Goal: Navigation & Orientation: Find specific page/section

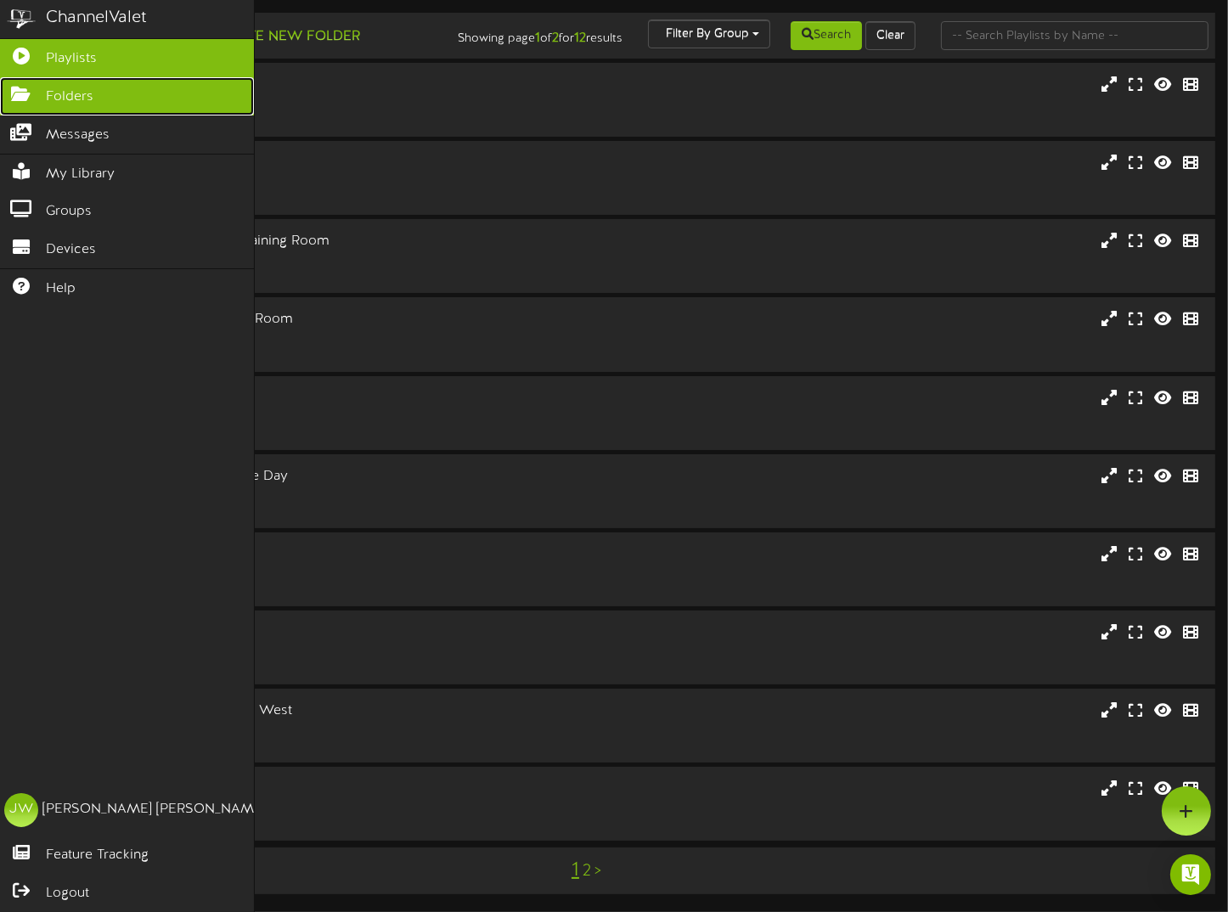
click at [76, 99] on span "Folders" at bounding box center [70, 97] width 48 height 20
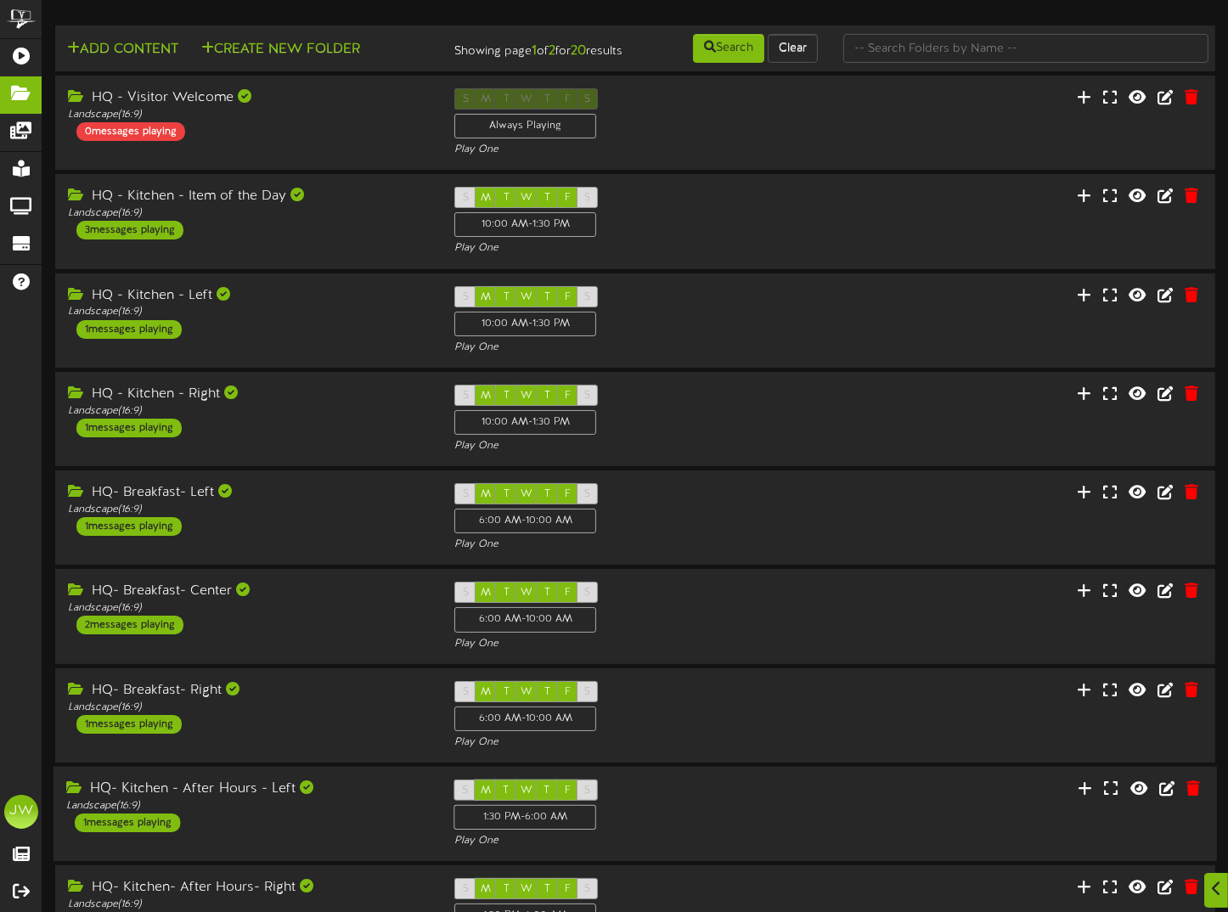
scroll to position [227, 0]
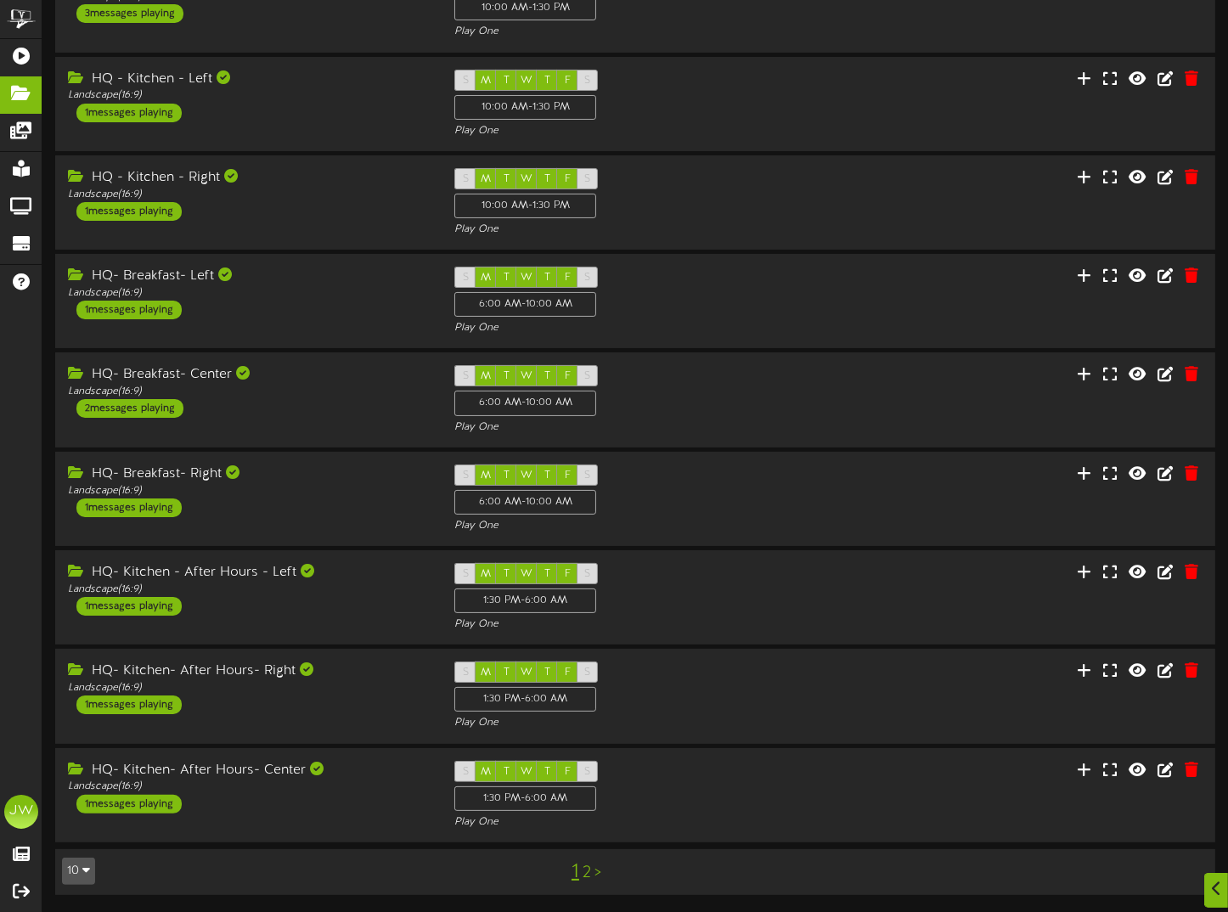
click at [587, 880] on link "2" at bounding box center [587, 873] width 8 height 19
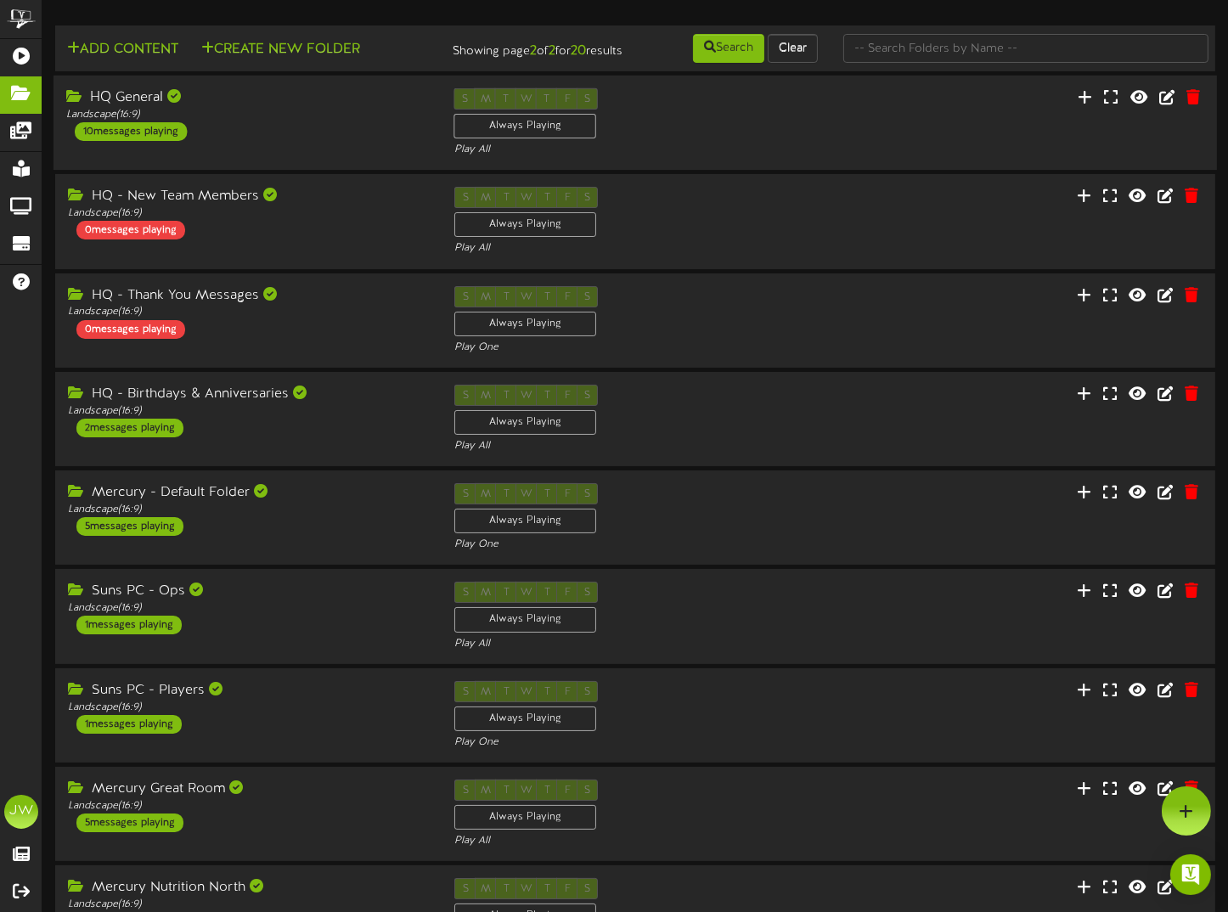
click at [136, 108] on div "HQ General" at bounding box center [247, 98] width 363 height 20
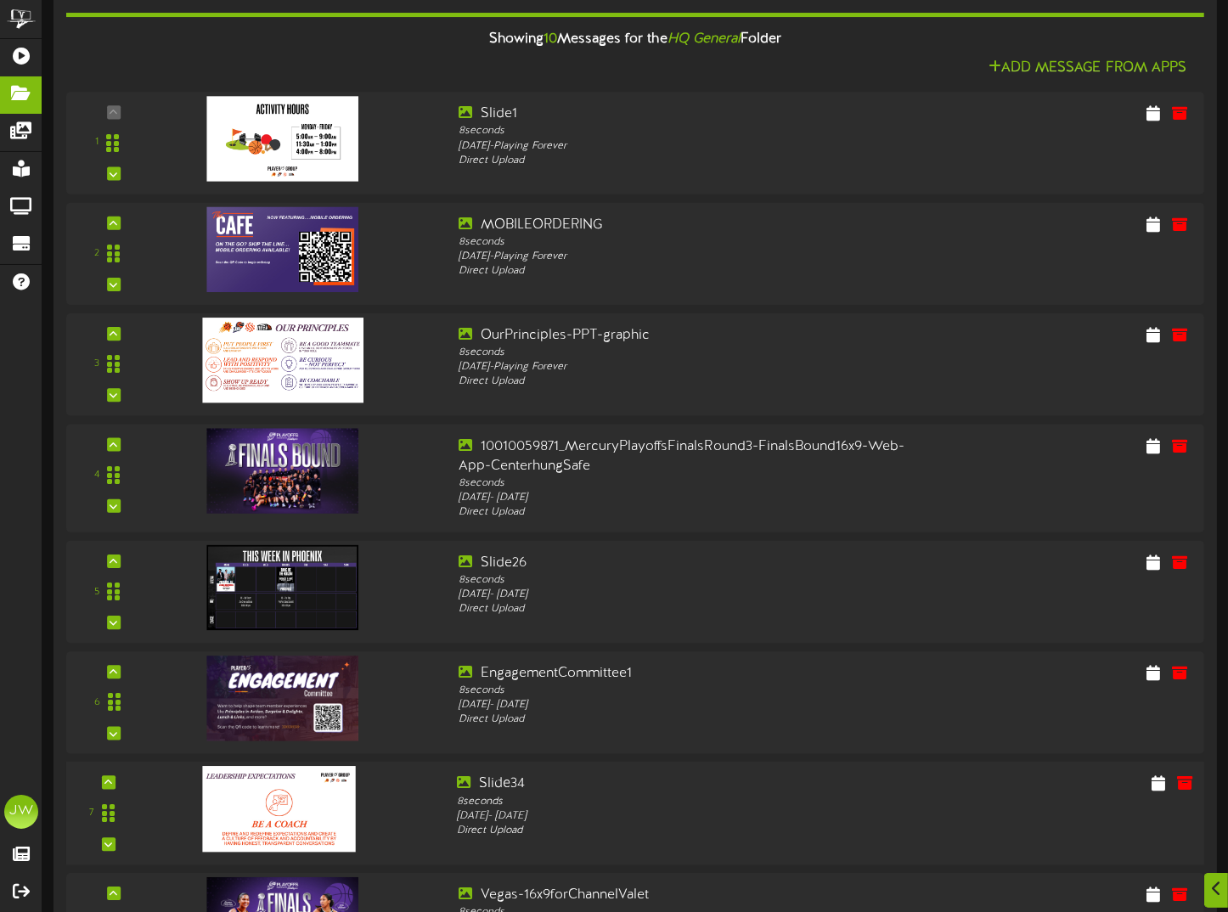
scroll to position [510, 0]
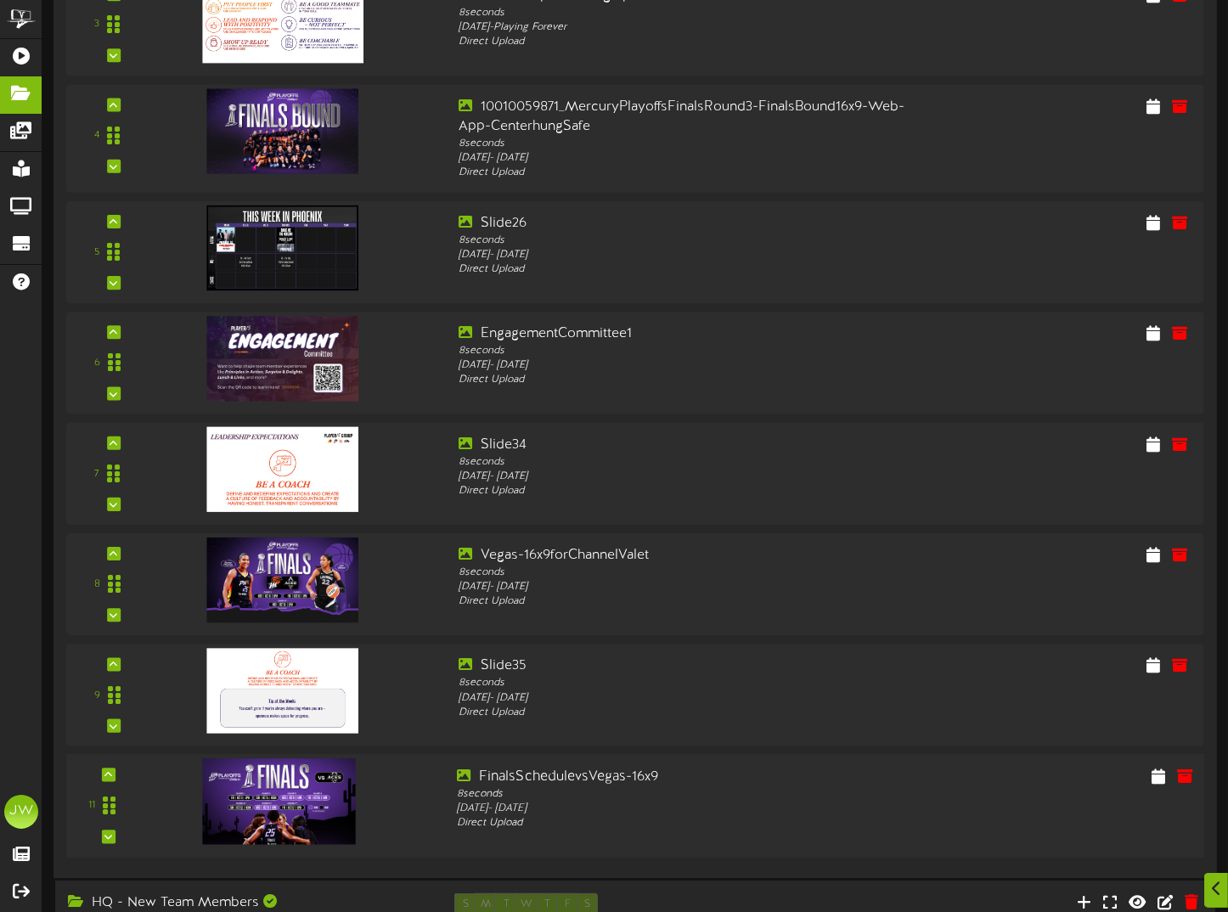
click at [299, 802] on img at bounding box center [279, 801] width 153 height 86
click at [318, 572] on img at bounding box center [279, 581] width 153 height 86
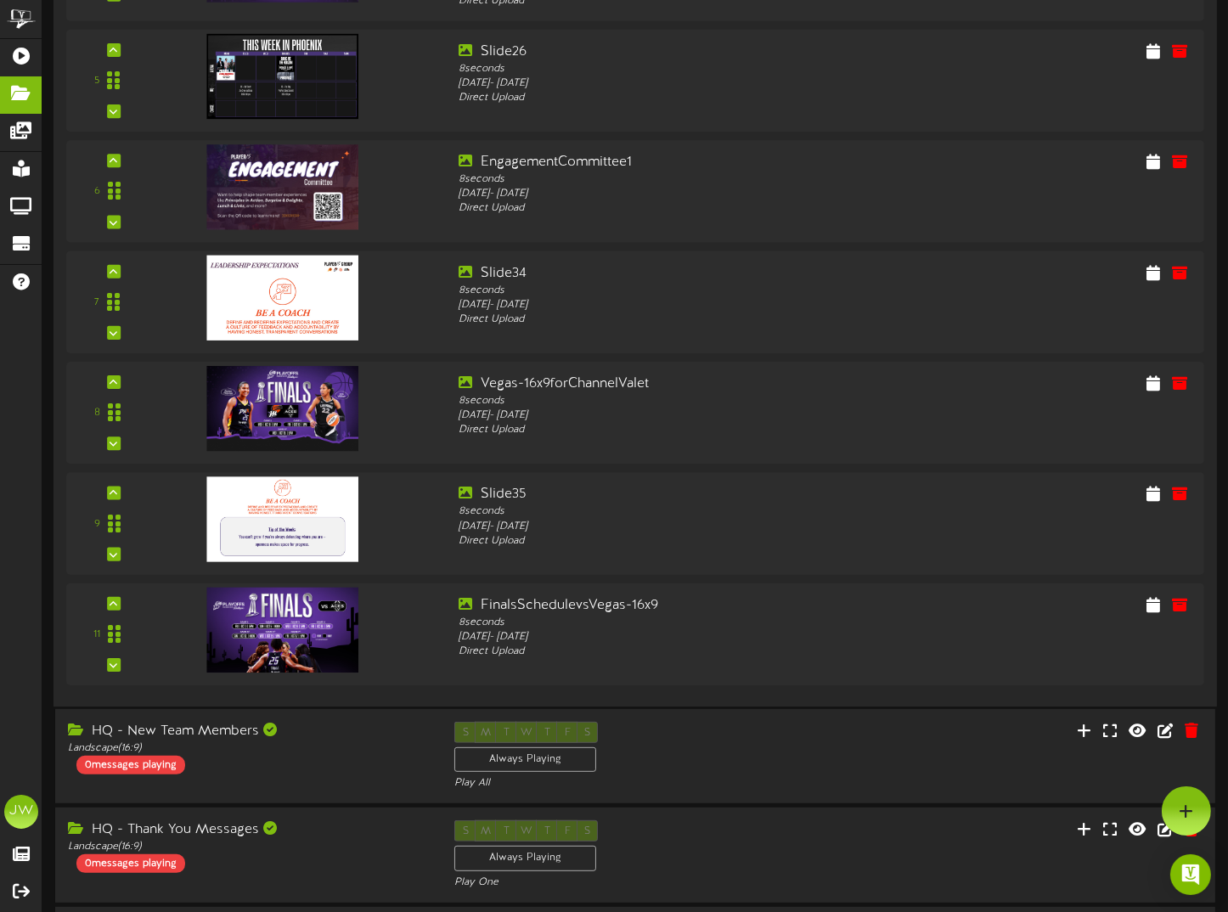
scroll to position [595, 0]
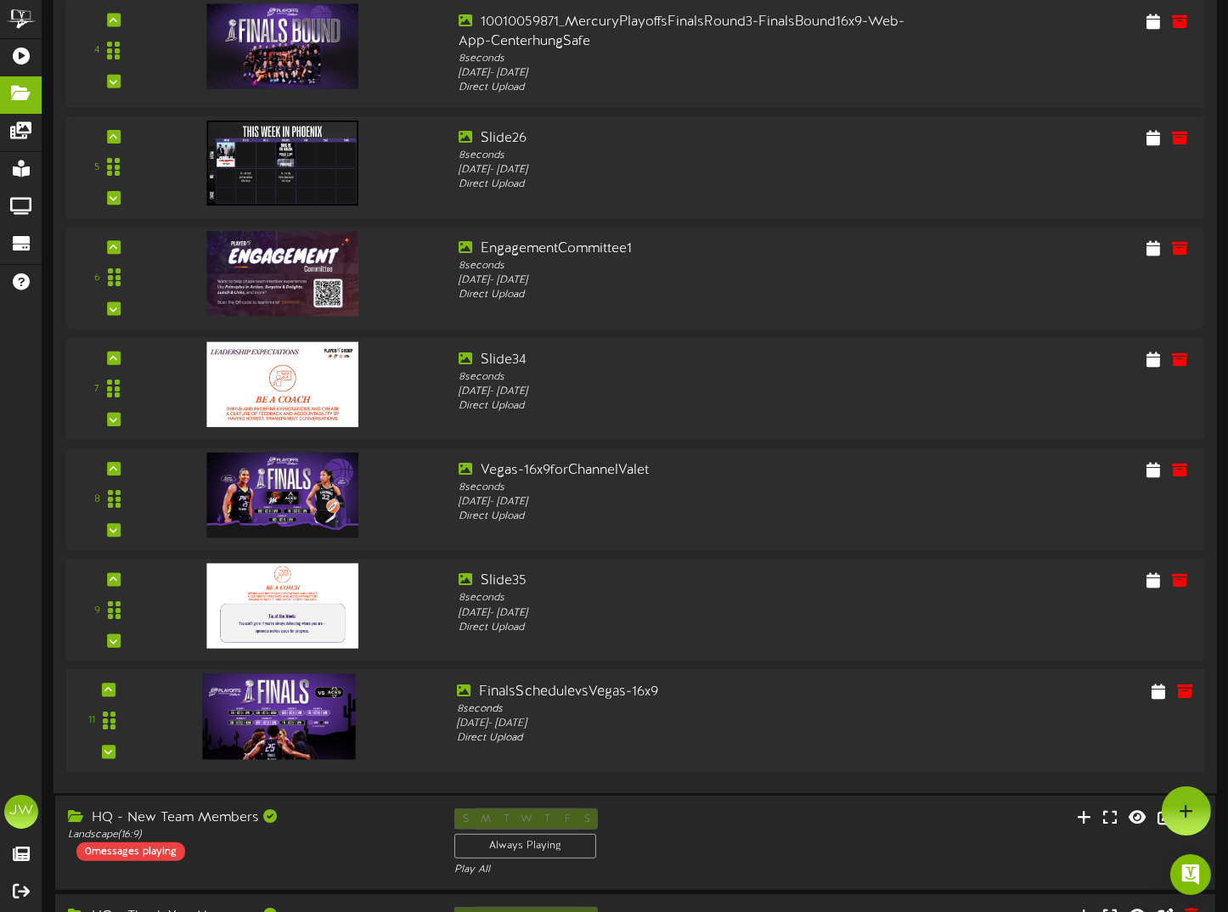
click at [306, 722] on img at bounding box center [279, 716] width 153 height 86
